Goal: Task Accomplishment & Management: Use online tool/utility

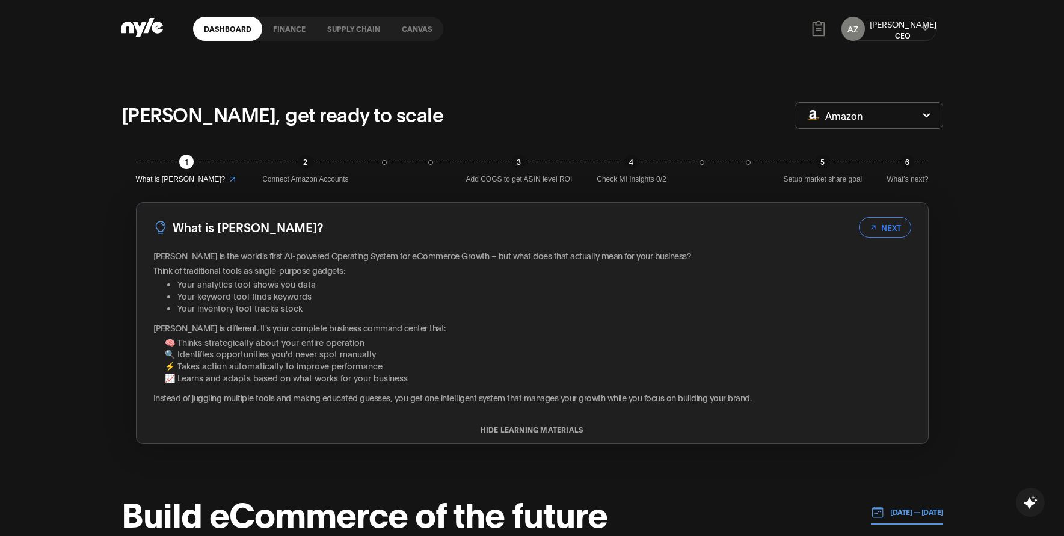
scroll to position [106, 0]
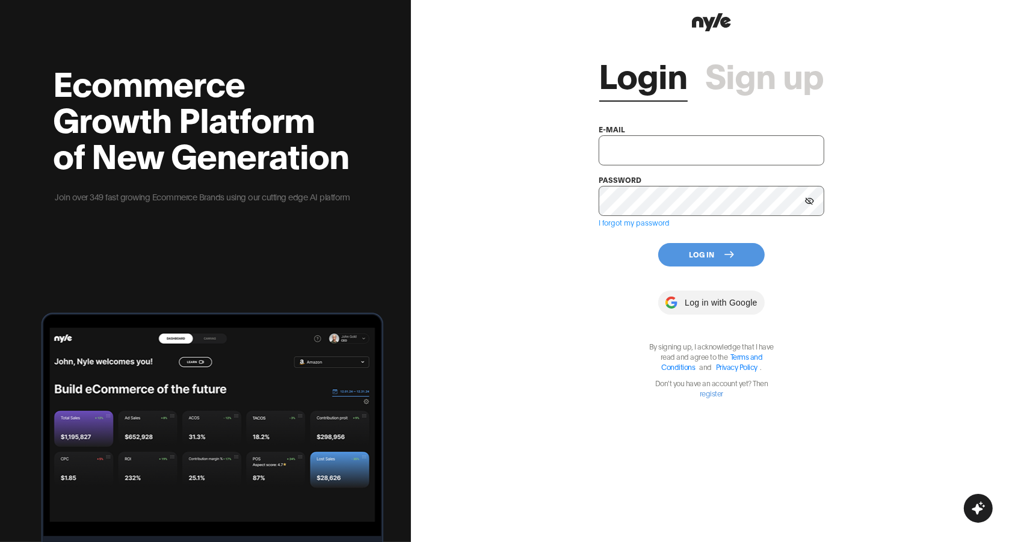
type input "showroom@nyle.ai"
click at [688, 246] on button "Log In" at bounding box center [711, 254] width 106 height 23
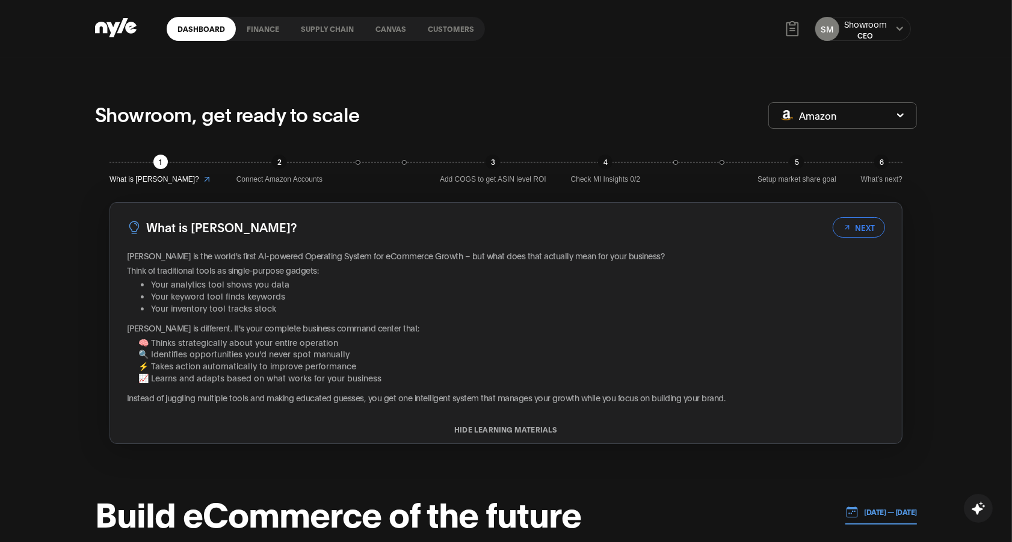
click at [890, 22] on div "SM Showroom CEO" at bounding box center [862, 29] width 96 height 24
click at [264, 32] on link "finance" at bounding box center [263, 29] width 54 height 24
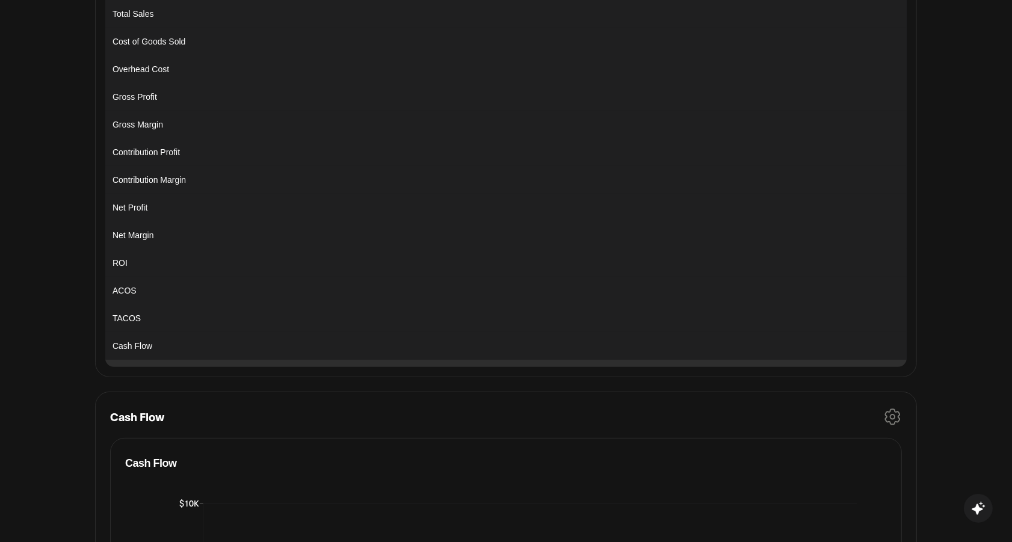
scroll to position [274, 0]
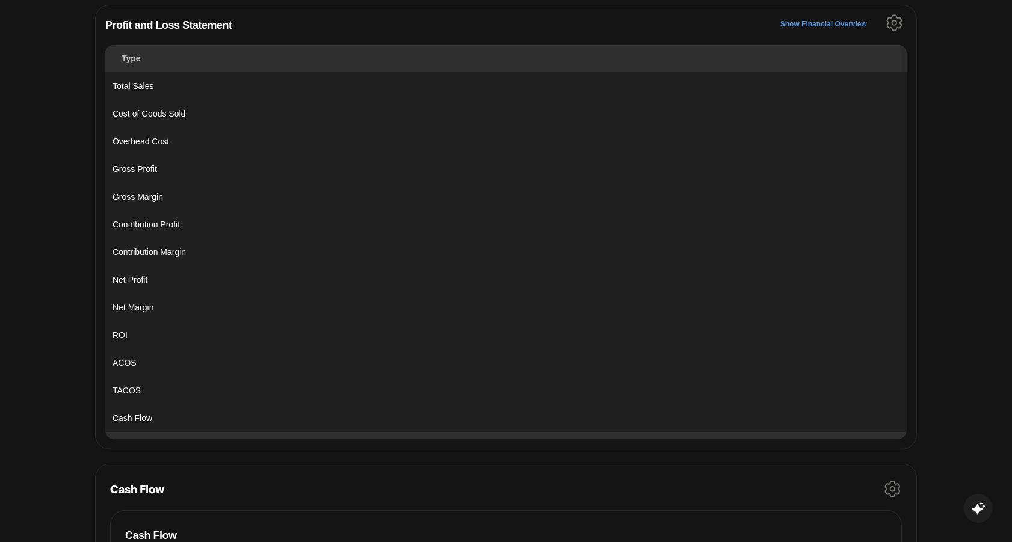
scroll to position [202, 0]
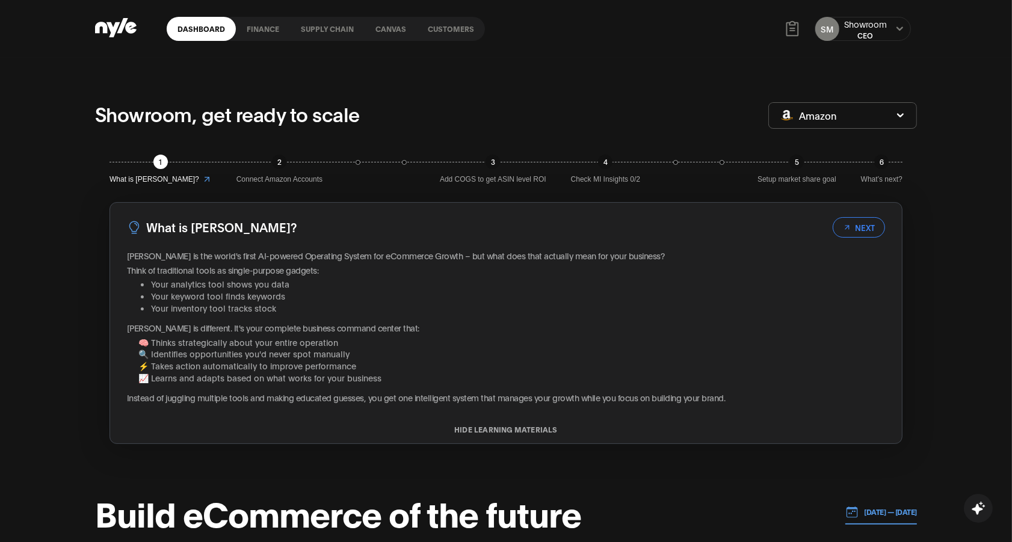
click at [391, 28] on link "Canvas" at bounding box center [391, 29] width 52 height 24
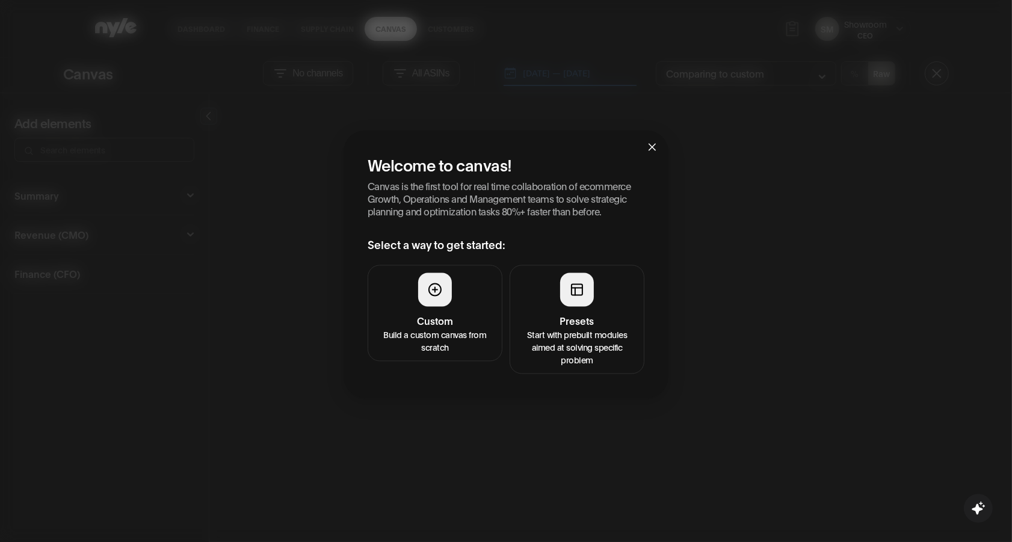
click at [583, 322] on h4 "Presets" at bounding box center [576, 320] width 119 height 14
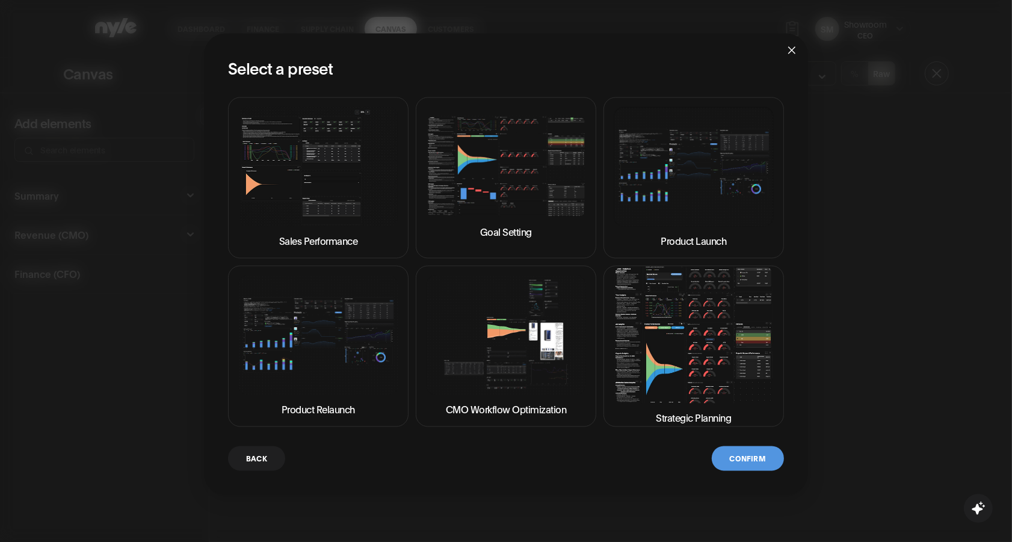
click at [642, 327] on img at bounding box center [694, 334] width 160 height 137
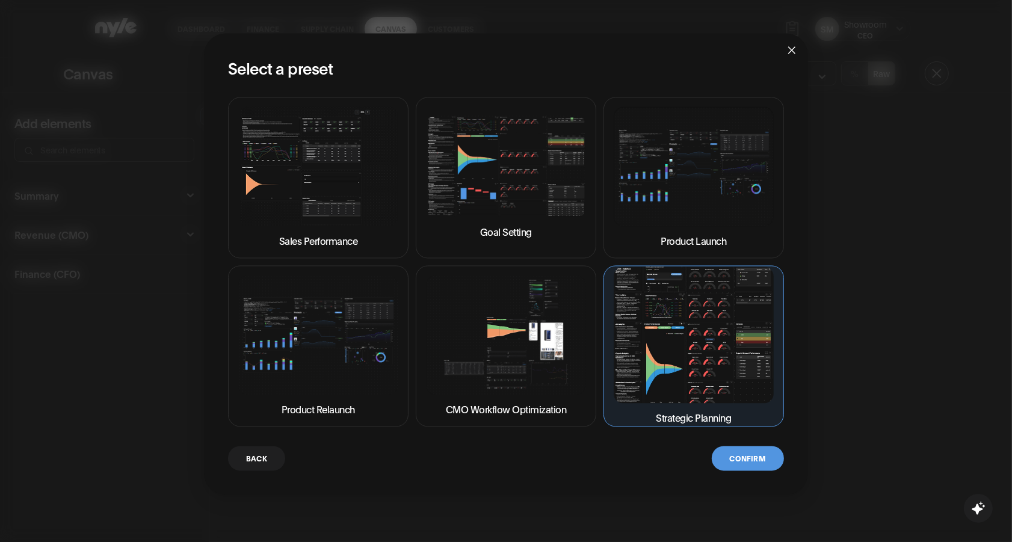
click at [743, 455] on button "Confirm" at bounding box center [748, 458] width 72 height 25
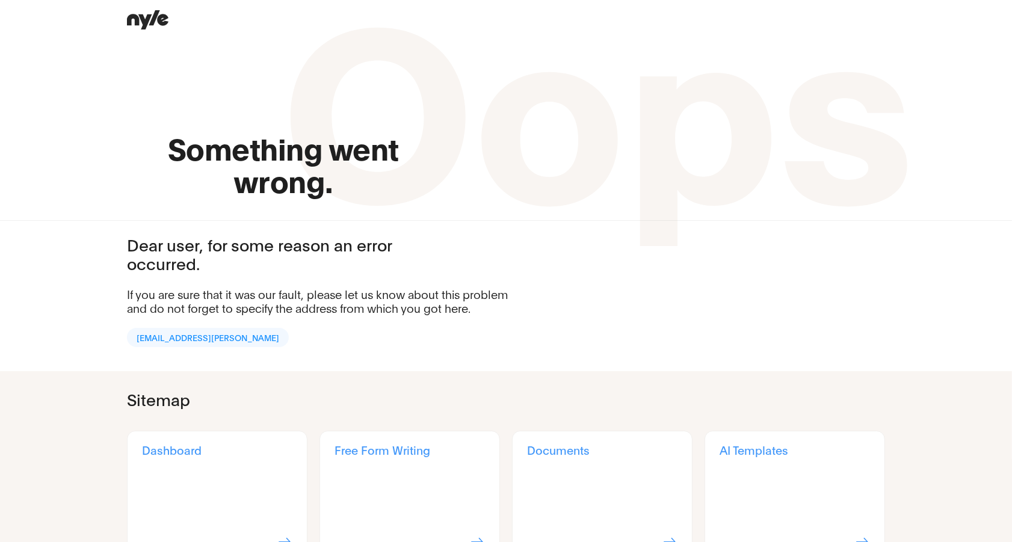
scroll to position [7, 0]
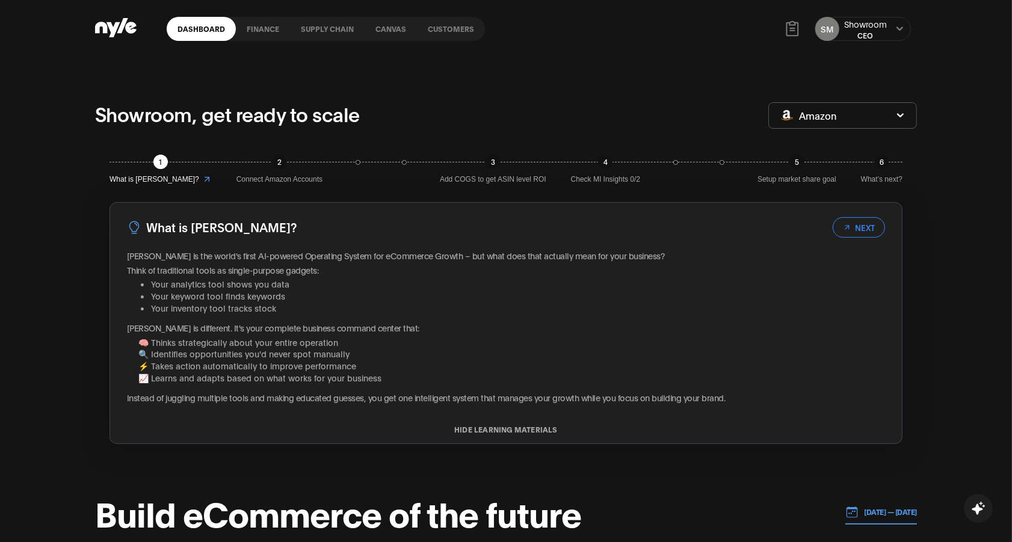
click at [395, 32] on link "Canvas" at bounding box center [391, 29] width 52 height 24
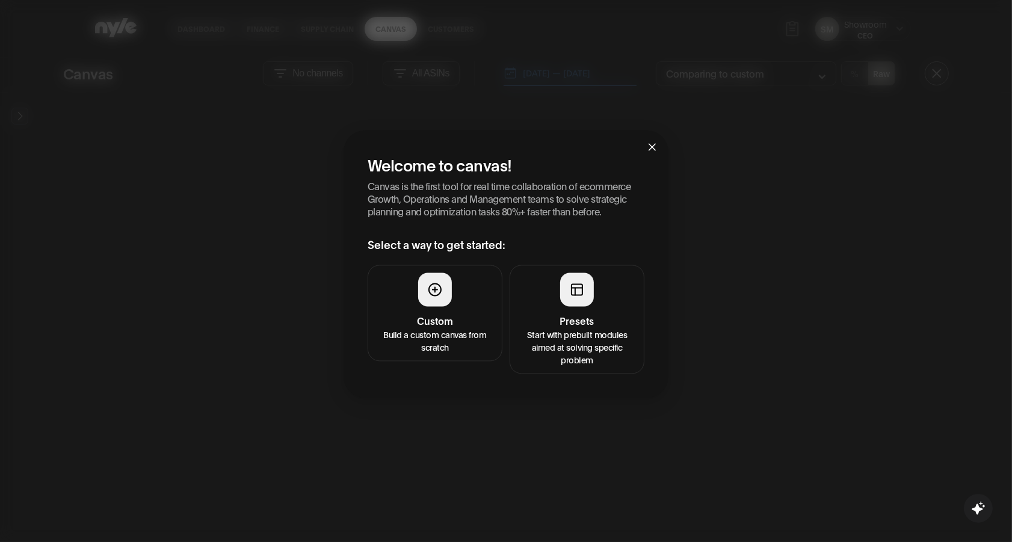
click at [562, 286] on div at bounding box center [577, 289] width 34 height 34
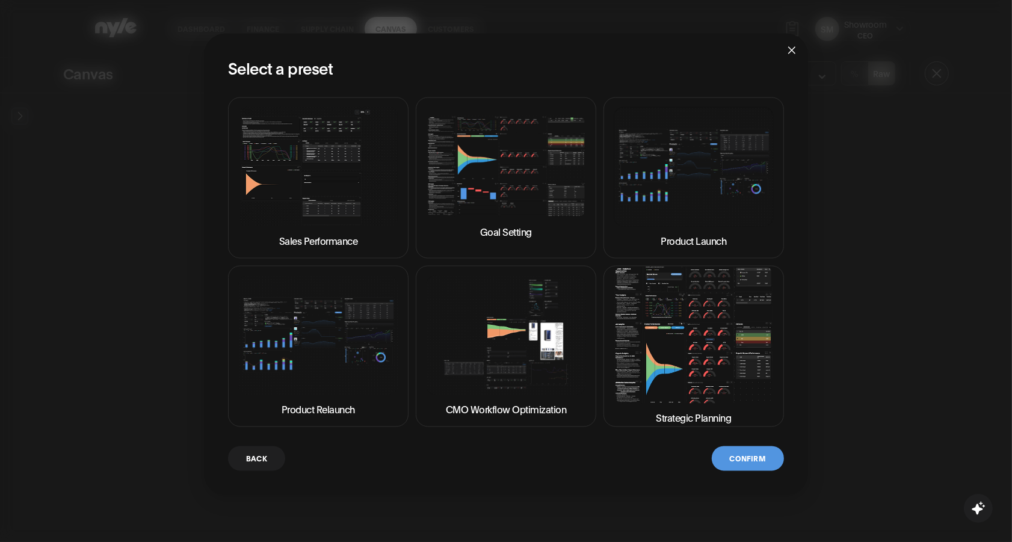
click at [694, 364] on img at bounding box center [694, 334] width 160 height 137
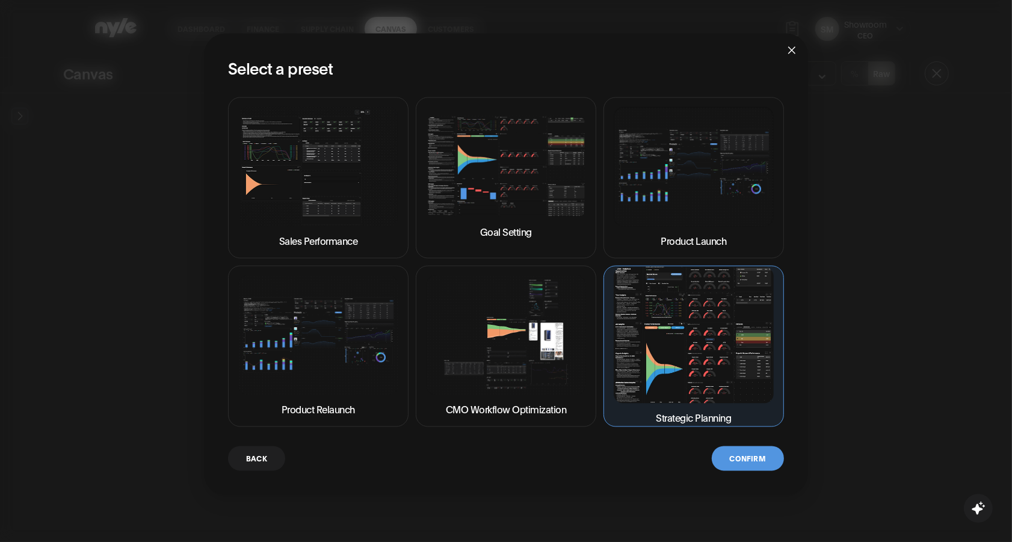
click at [537, 358] on img at bounding box center [506, 335] width 160 height 120
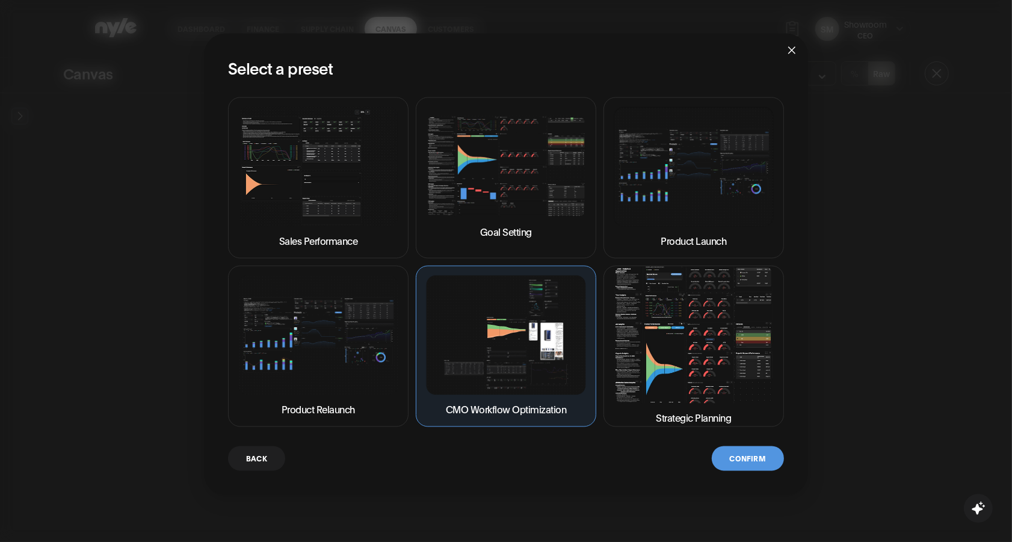
click at [702, 365] on img at bounding box center [694, 334] width 160 height 137
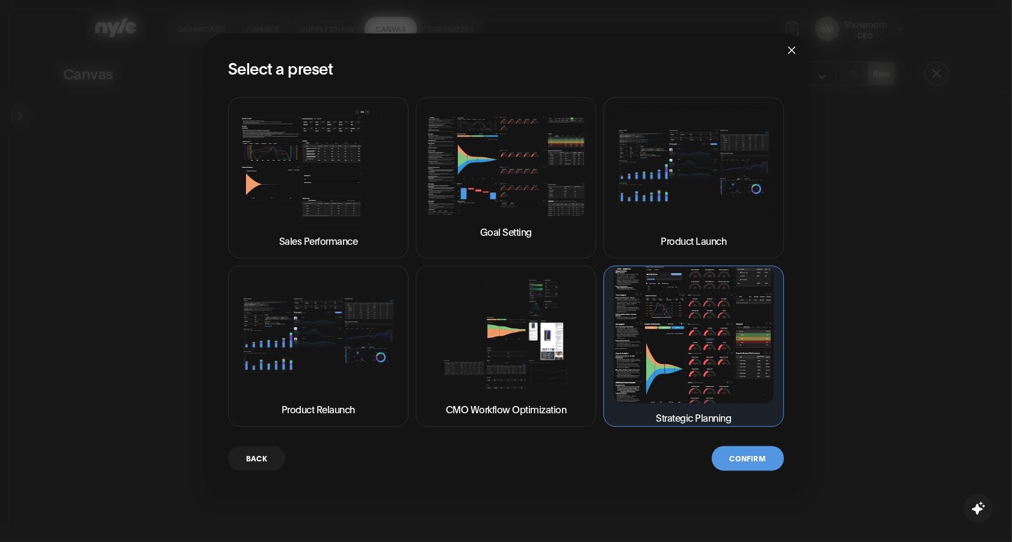
click at [734, 456] on button "Confirm" at bounding box center [748, 458] width 72 height 25
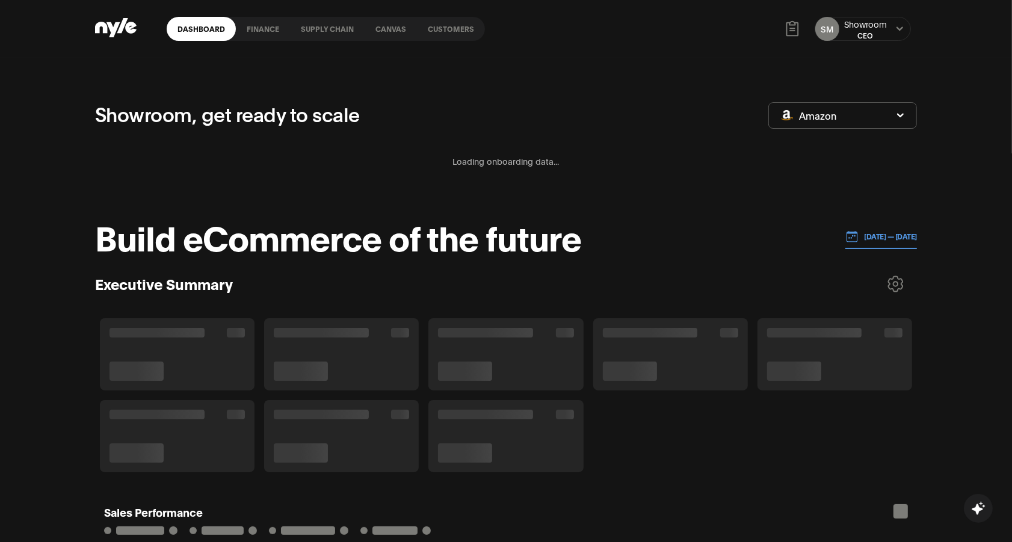
scroll to position [151, 1]
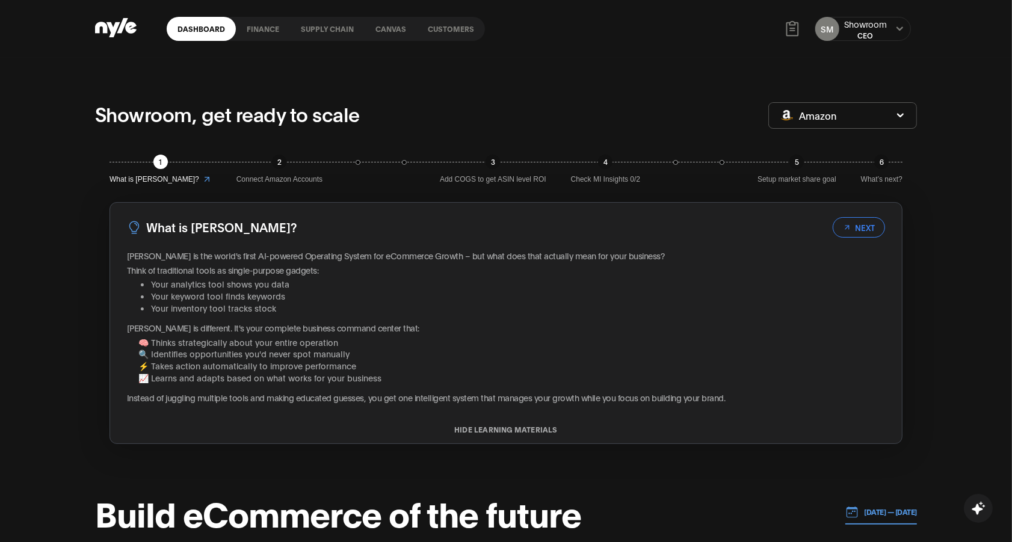
click at [383, 29] on link "Canvas" at bounding box center [391, 29] width 52 height 24
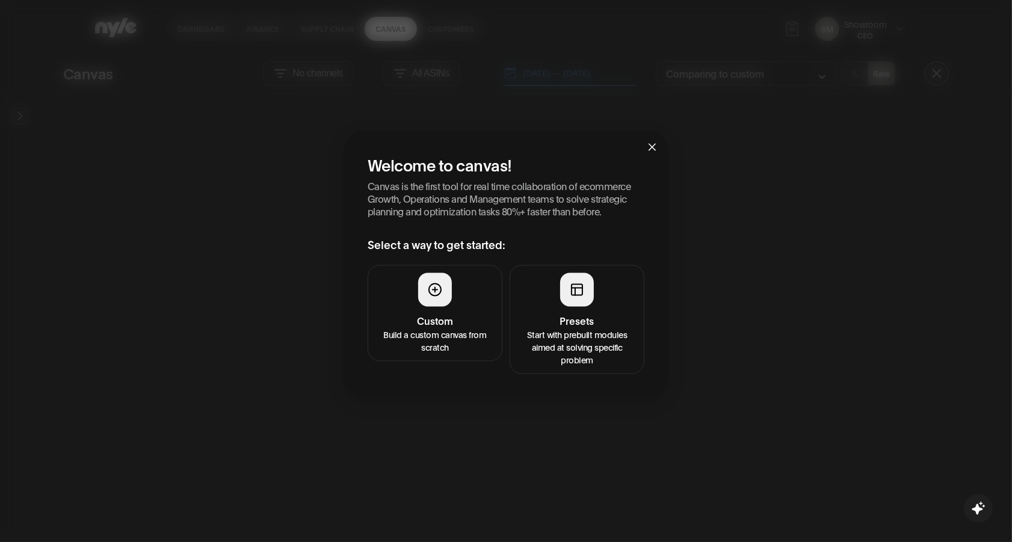
click at [549, 318] on h4 "Presets" at bounding box center [576, 320] width 119 height 14
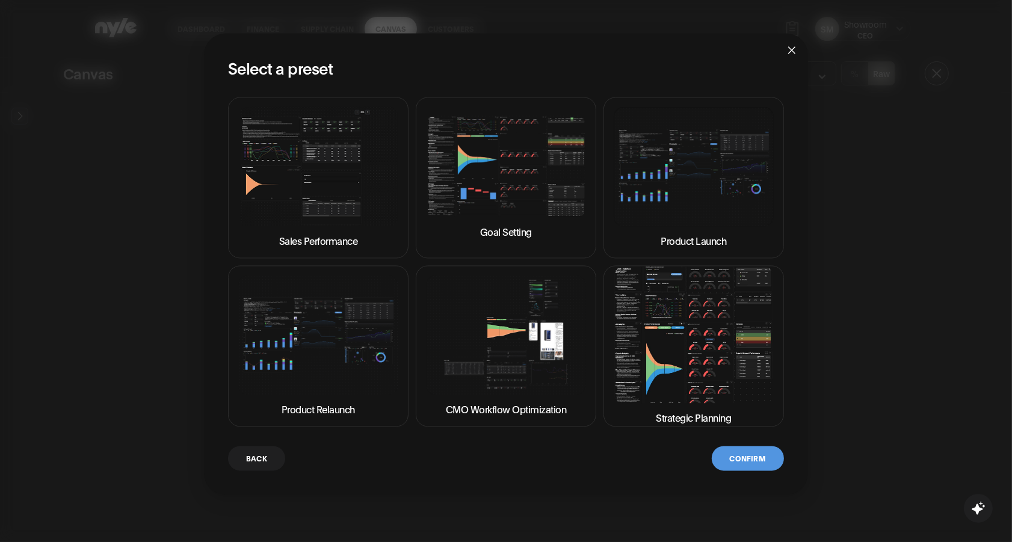
click at [528, 346] on img at bounding box center [506, 335] width 160 height 120
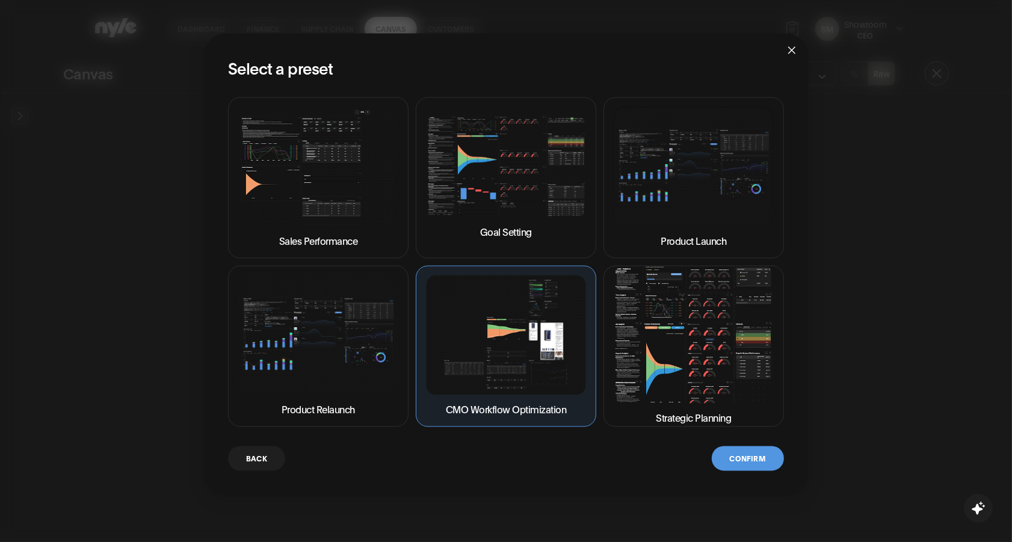
click at [745, 455] on button "Confirm" at bounding box center [748, 458] width 72 height 25
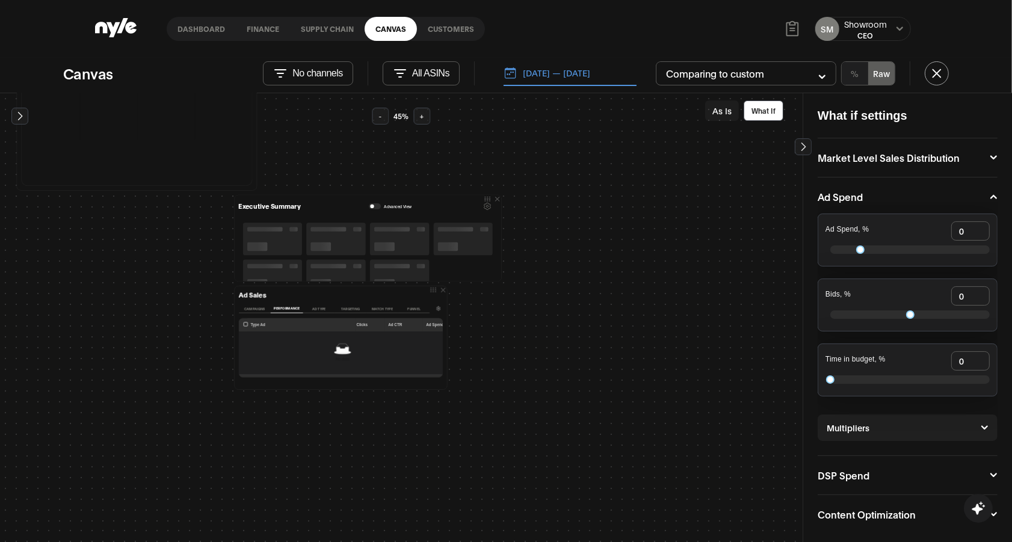
scroll to position [437, 0]
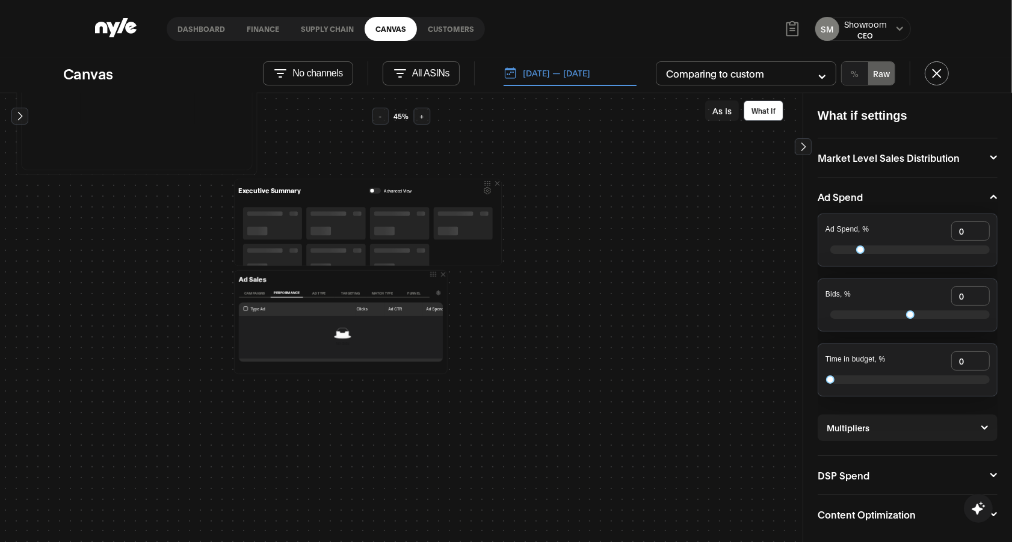
click at [14, 114] on icon at bounding box center [20, 116] width 12 height 12
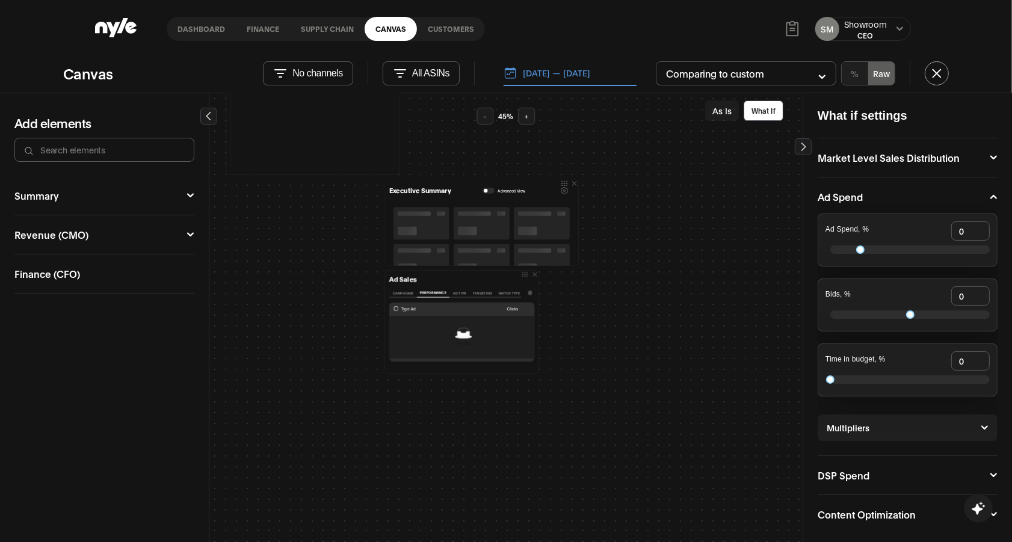
click at [150, 244] on div "Revenue (CMO) Campaign Manager 2 Funnel Performance Ad Sales Organic Keyword Pe…" at bounding box center [104, 234] width 180 height 39
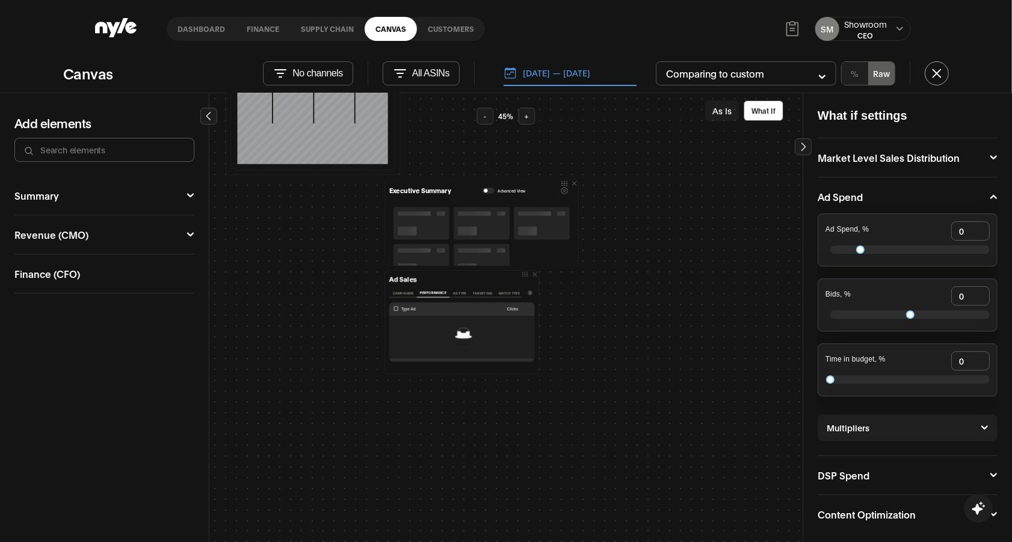
click at [181, 233] on button "Revenue (CMO)" at bounding box center [104, 235] width 180 height 10
click at [188, 232] on icon at bounding box center [190, 234] width 8 height 7
click at [436, 31] on link "Customers" at bounding box center [451, 29] width 68 height 24
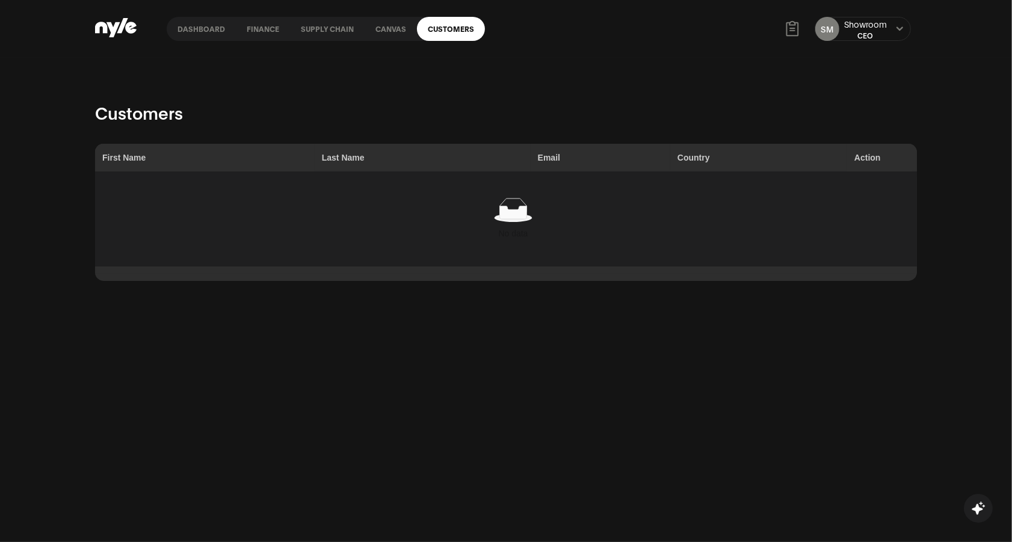
click at [390, 29] on link "Canvas" at bounding box center [391, 29] width 52 height 24
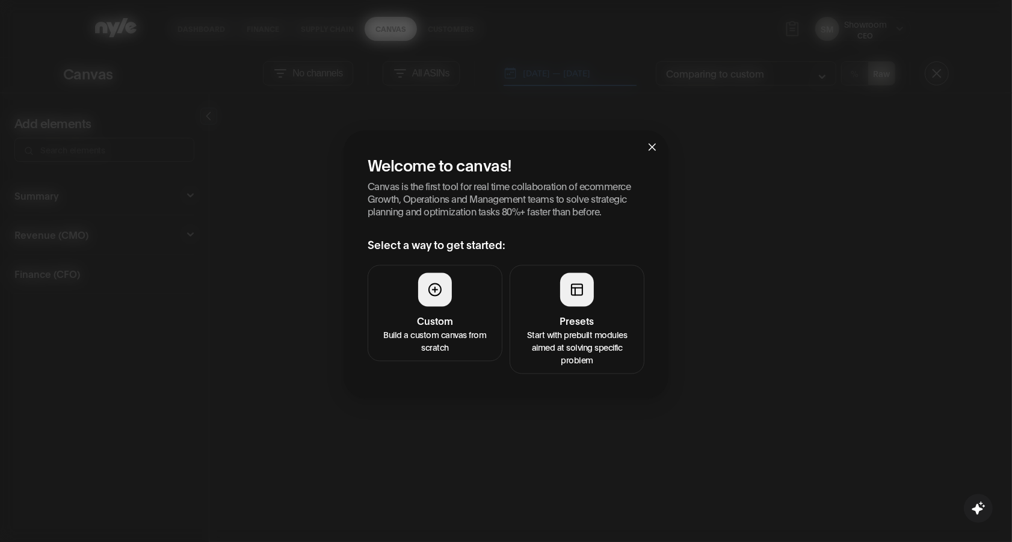
click at [559, 303] on button "Presets Start with prebuilt modules aimed at solving specific problem" at bounding box center [576, 319] width 135 height 109
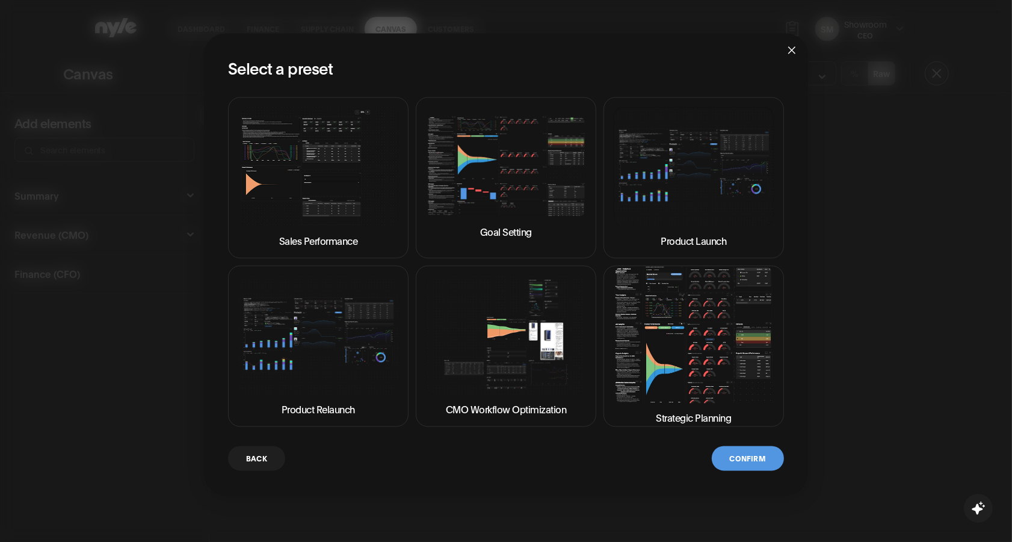
click at [641, 361] on img at bounding box center [694, 334] width 160 height 137
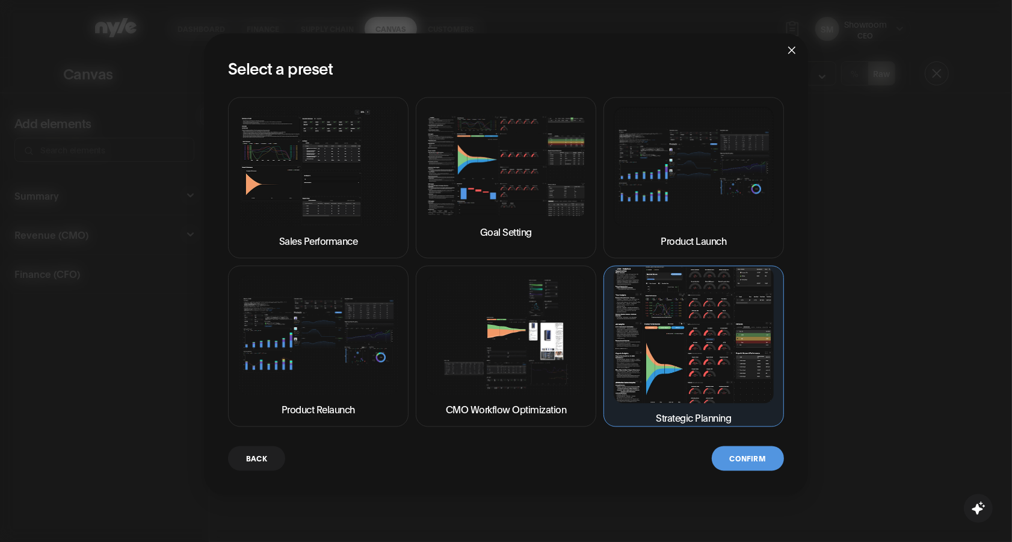
click at [731, 457] on button "Confirm" at bounding box center [748, 458] width 72 height 25
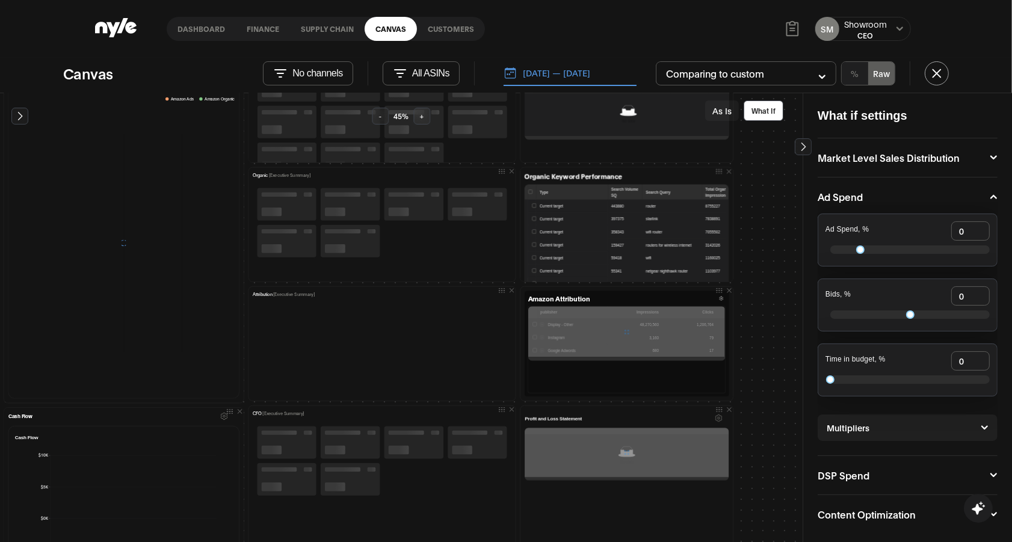
scroll to position [460, 177]
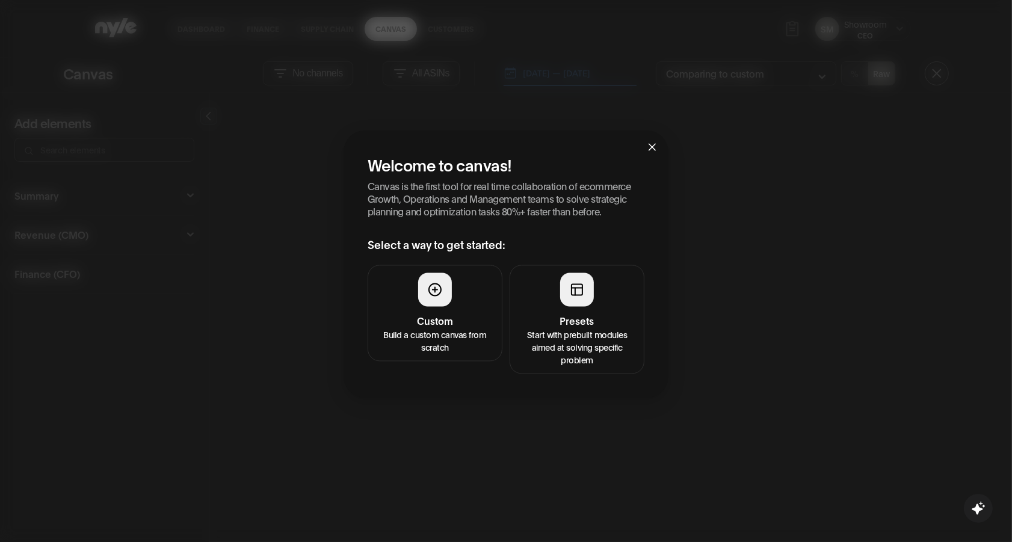
click at [584, 344] on p "Start with prebuilt modules aimed at solving specific problem" at bounding box center [576, 347] width 119 height 38
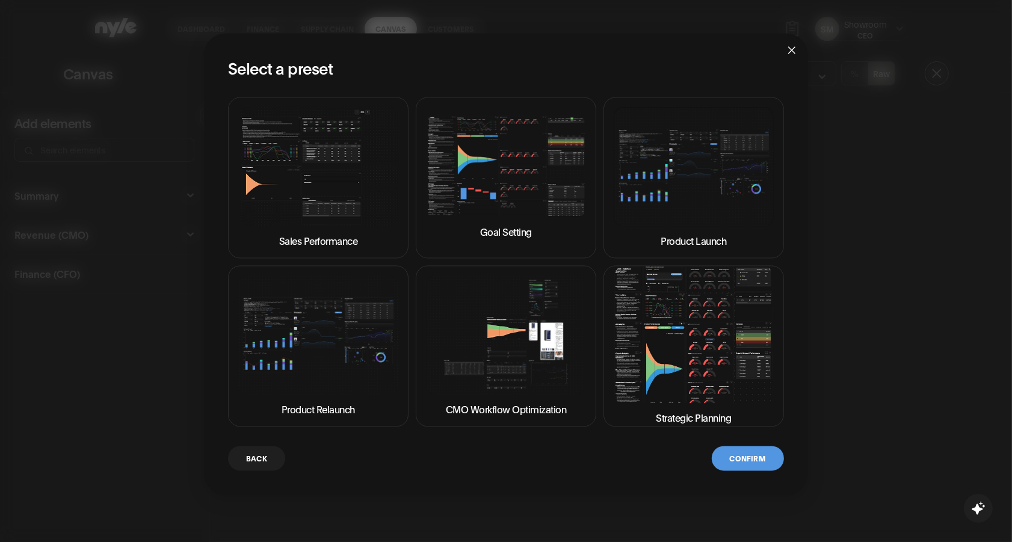
click at [625, 346] on img at bounding box center [694, 334] width 160 height 137
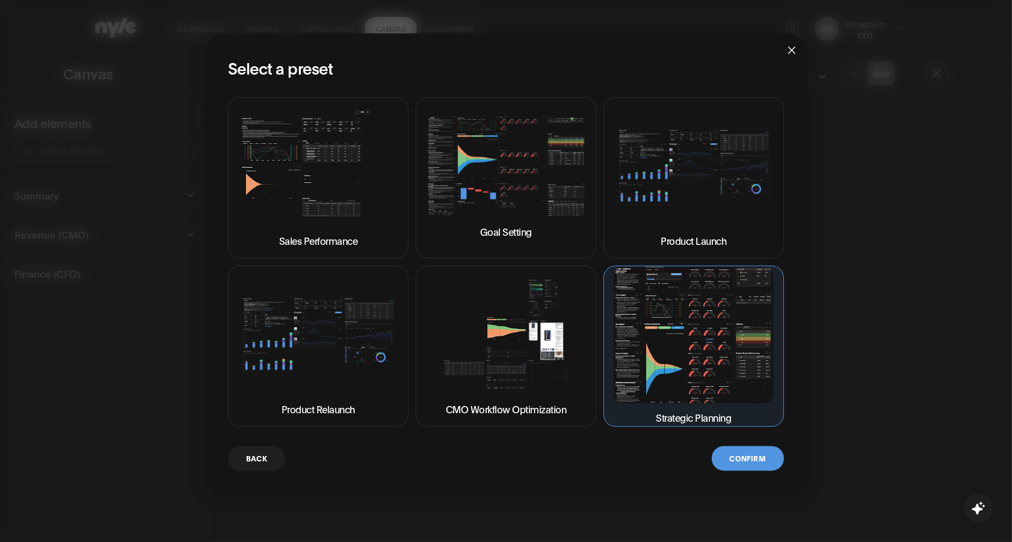
click at [739, 451] on button "Confirm" at bounding box center [748, 458] width 72 height 25
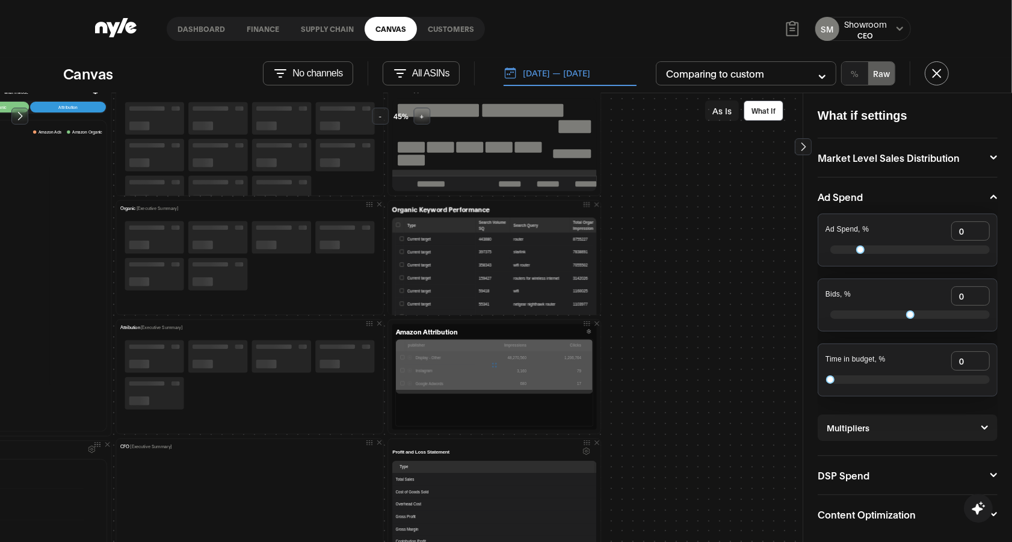
scroll to position [415, 309]
